Goal: Task Accomplishment & Management: Manage account settings

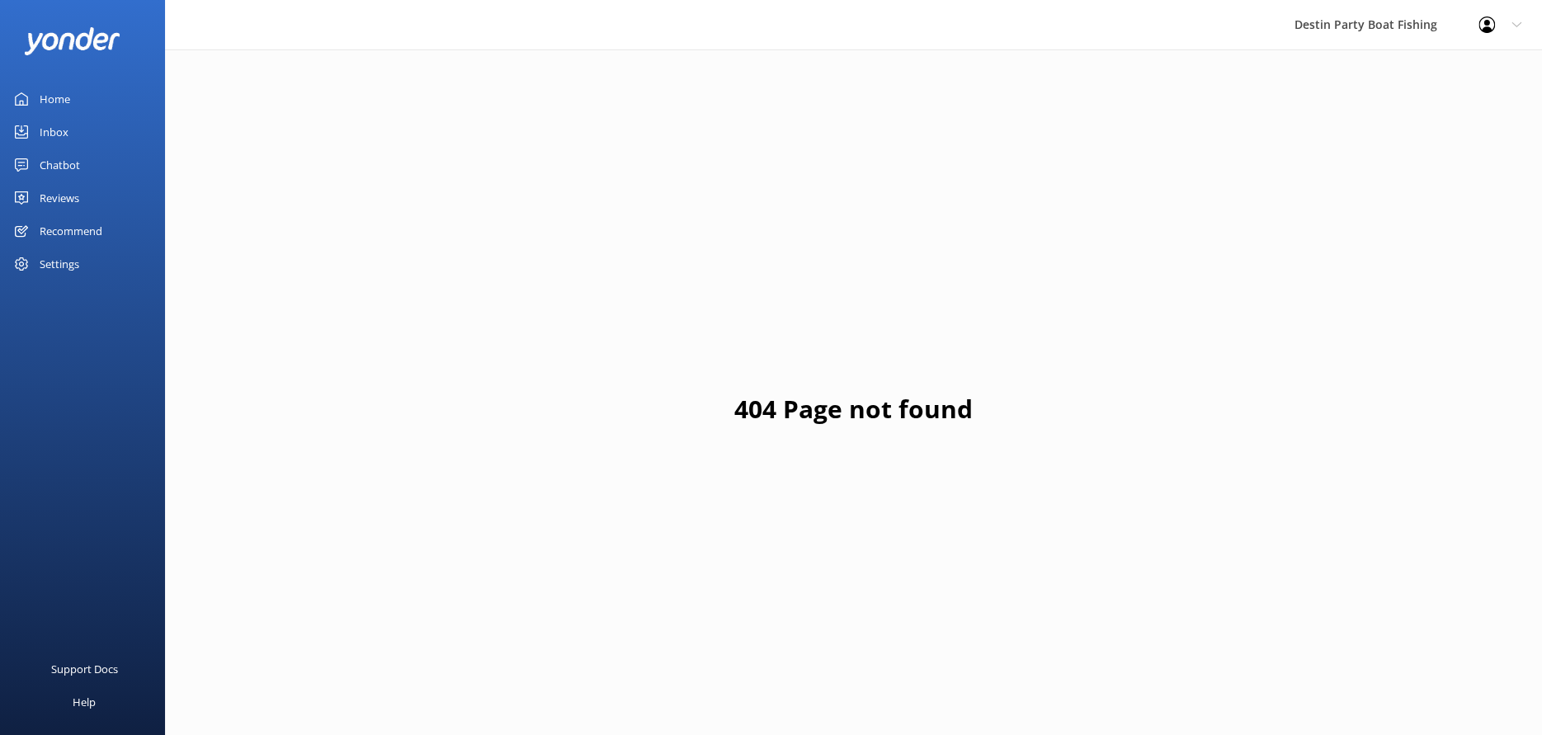
click at [45, 101] on div "Home" at bounding box center [55, 98] width 31 height 33
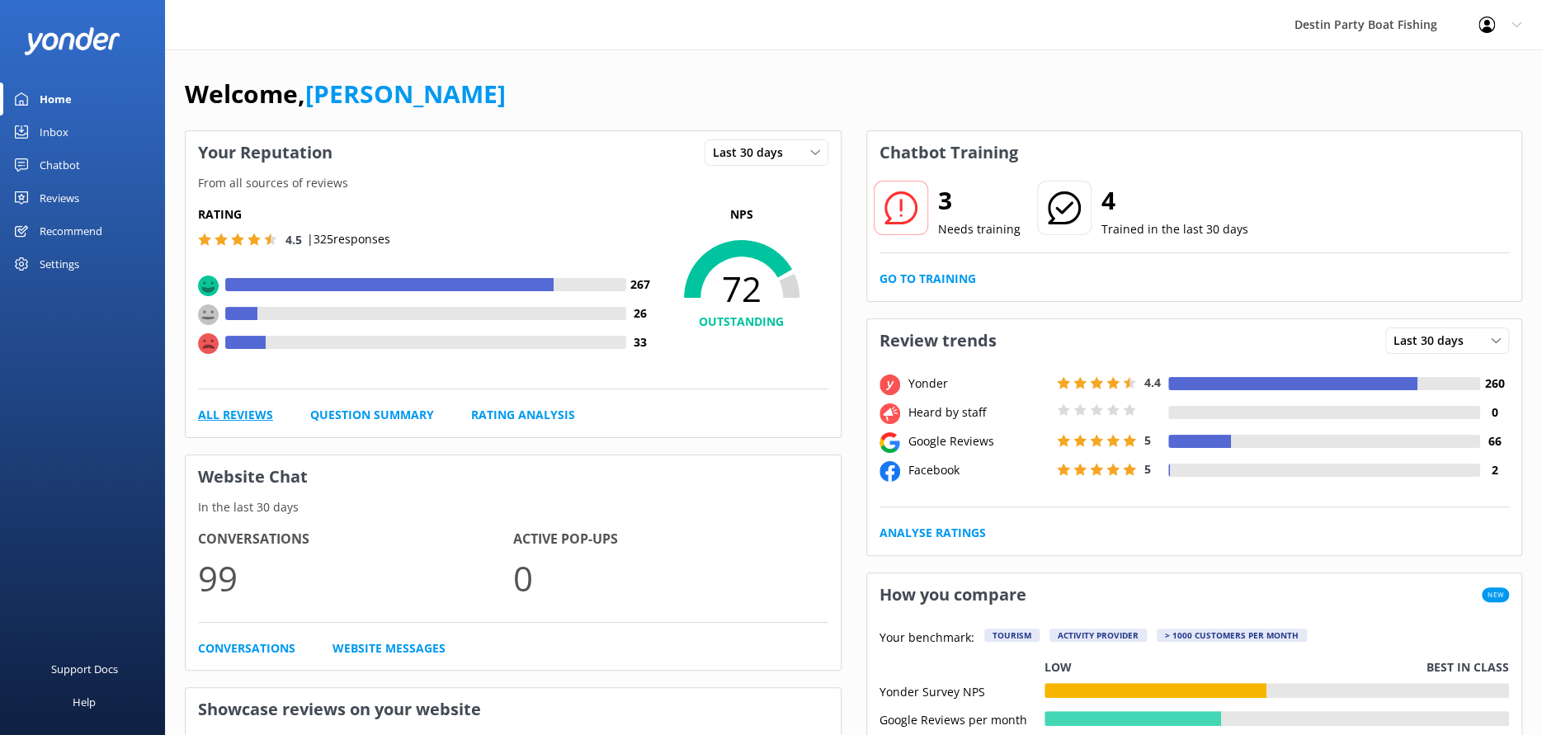
click at [233, 415] on link "All Reviews" at bounding box center [235, 415] width 75 height 18
